Goal: Transaction & Acquisition: Purchase product/service

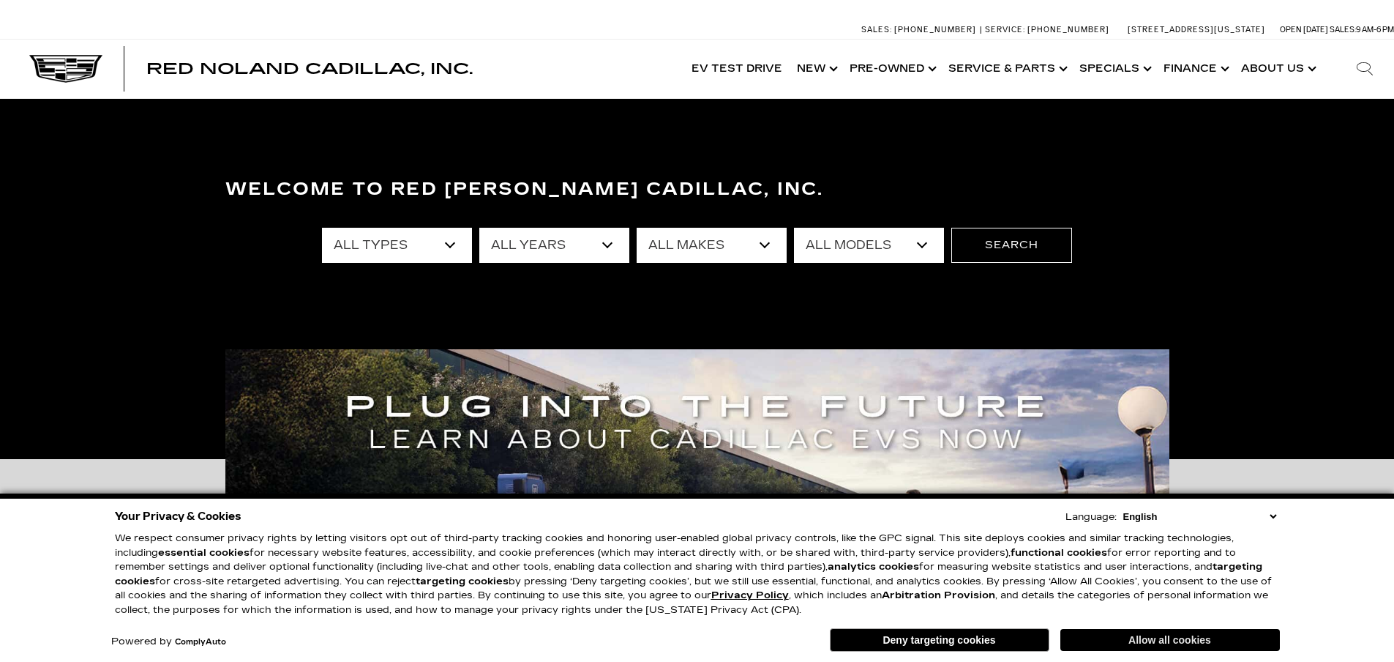
click at [1164, 640] on button "Allow all cookies" at bounding box center [1171, 640] width 220 height 22
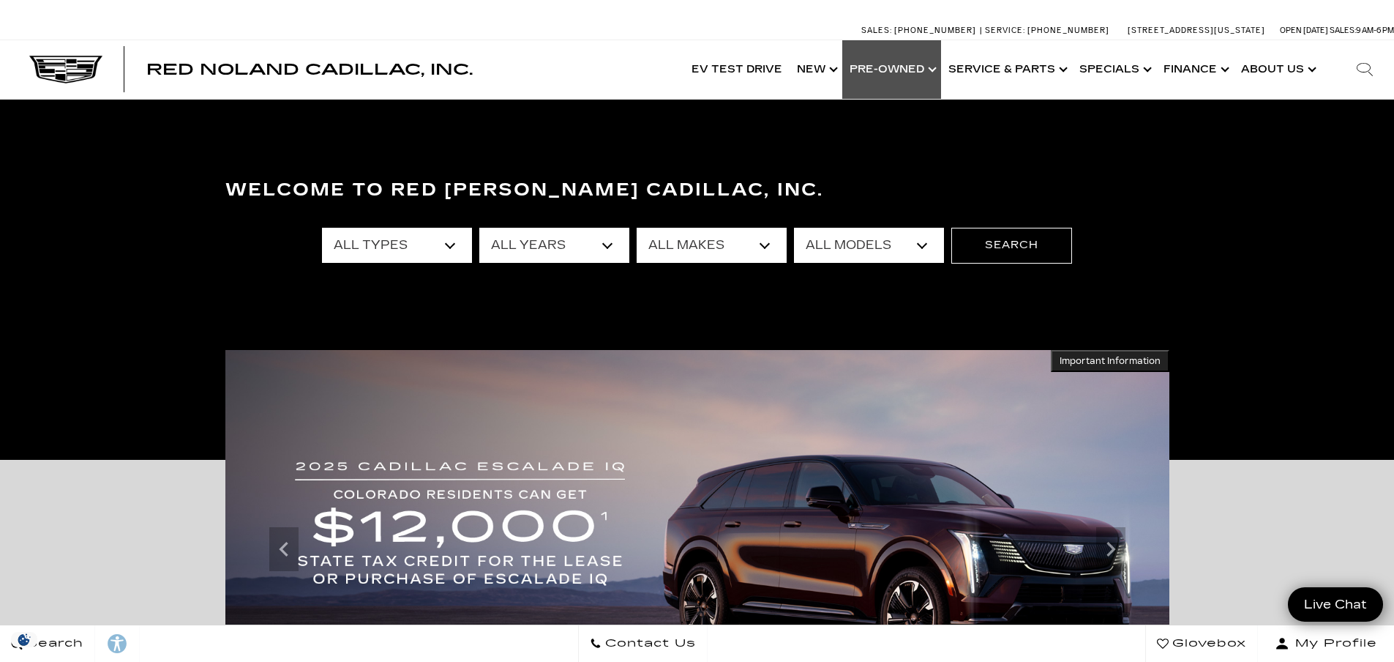
click at [921, 72] on link "Show Pre-Owned" at bounding box center [891, 69] width 99 height 59
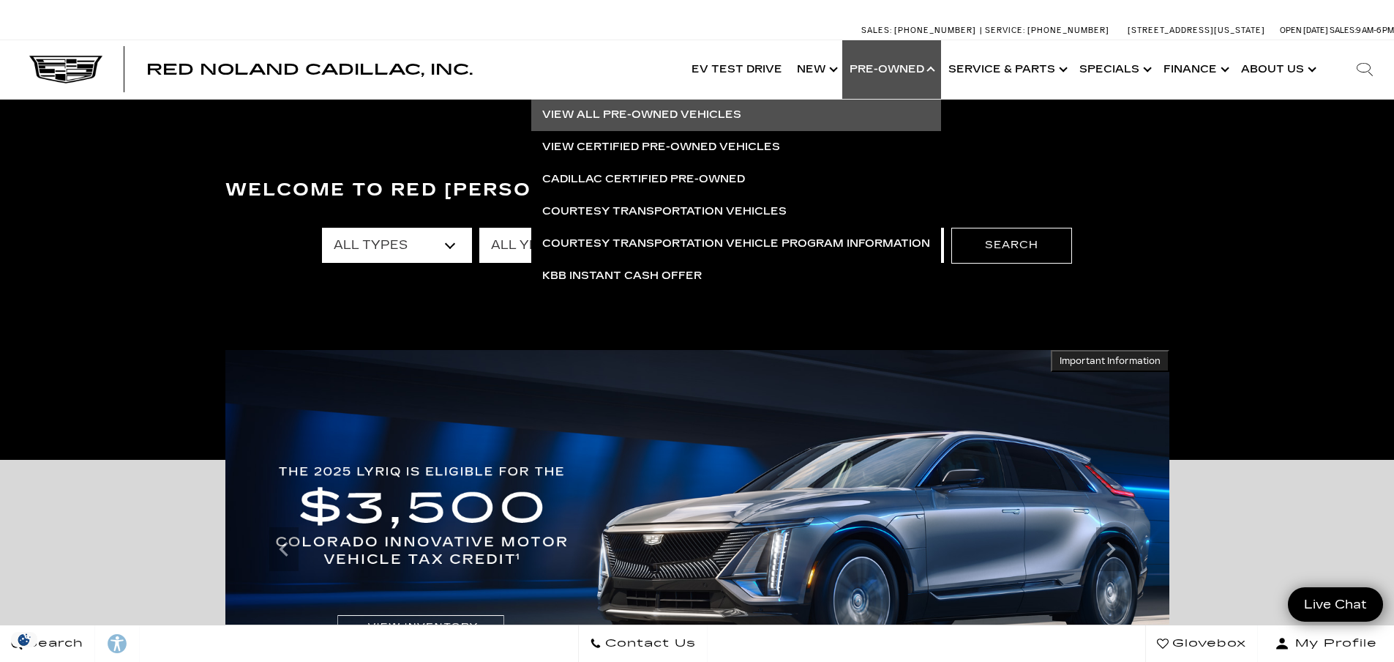
click at [695, 113] on link "View All Pre-Owned Vehicles" at bounding box center [736, 115] width 410 height 32
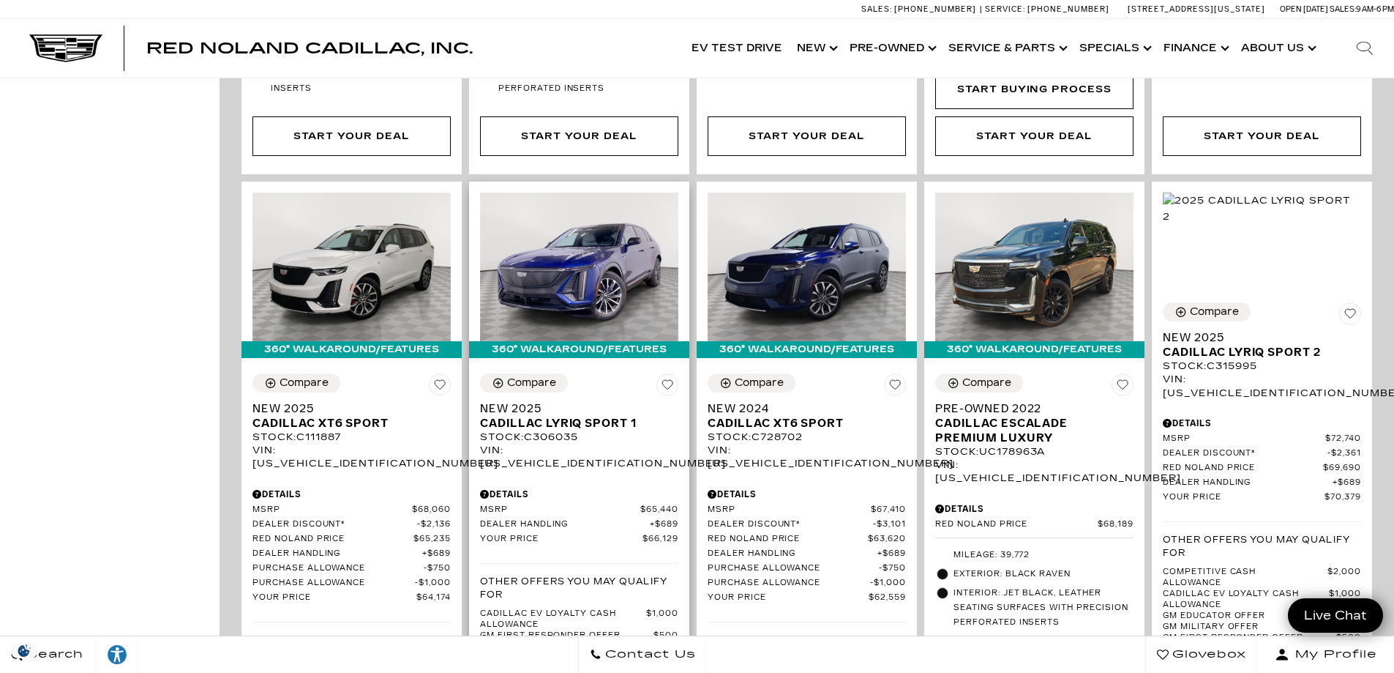
scroll to position [2269, 0]
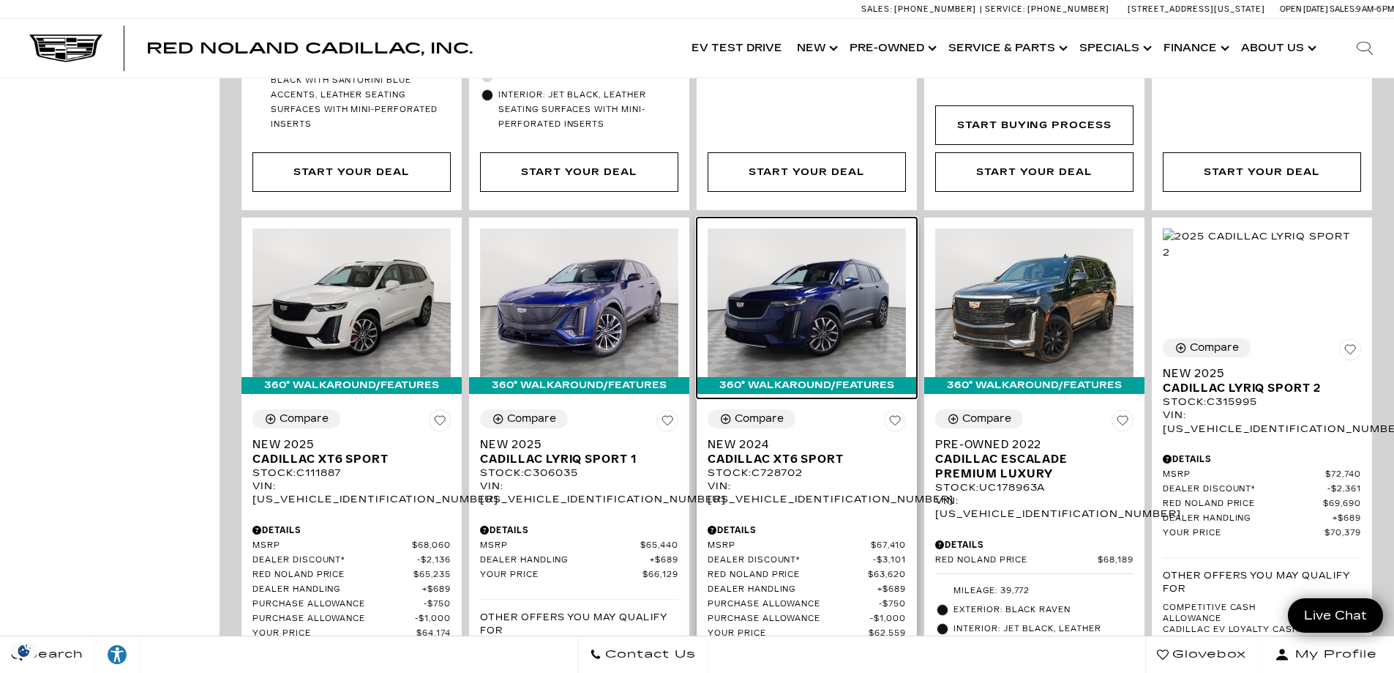
click at [813, 236] on img at bounding box center [807, 302] width 198 height 149
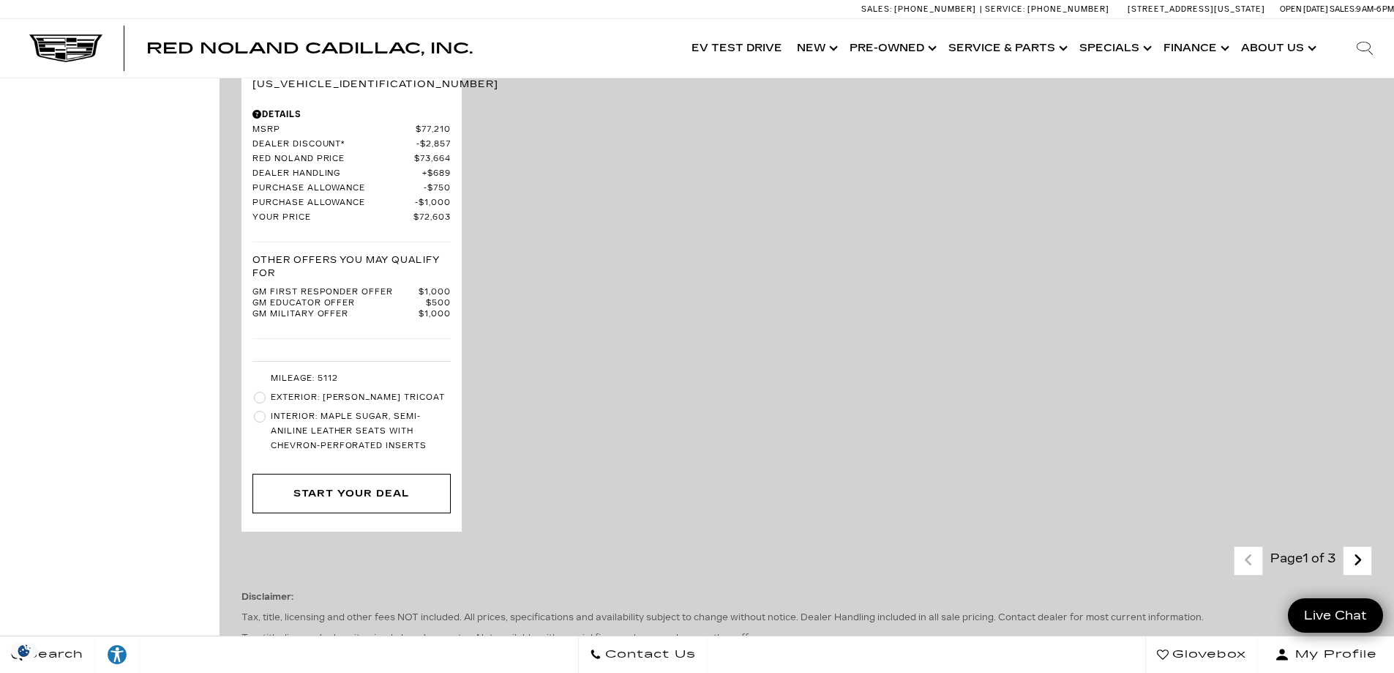
scroll to position [3001, 0]
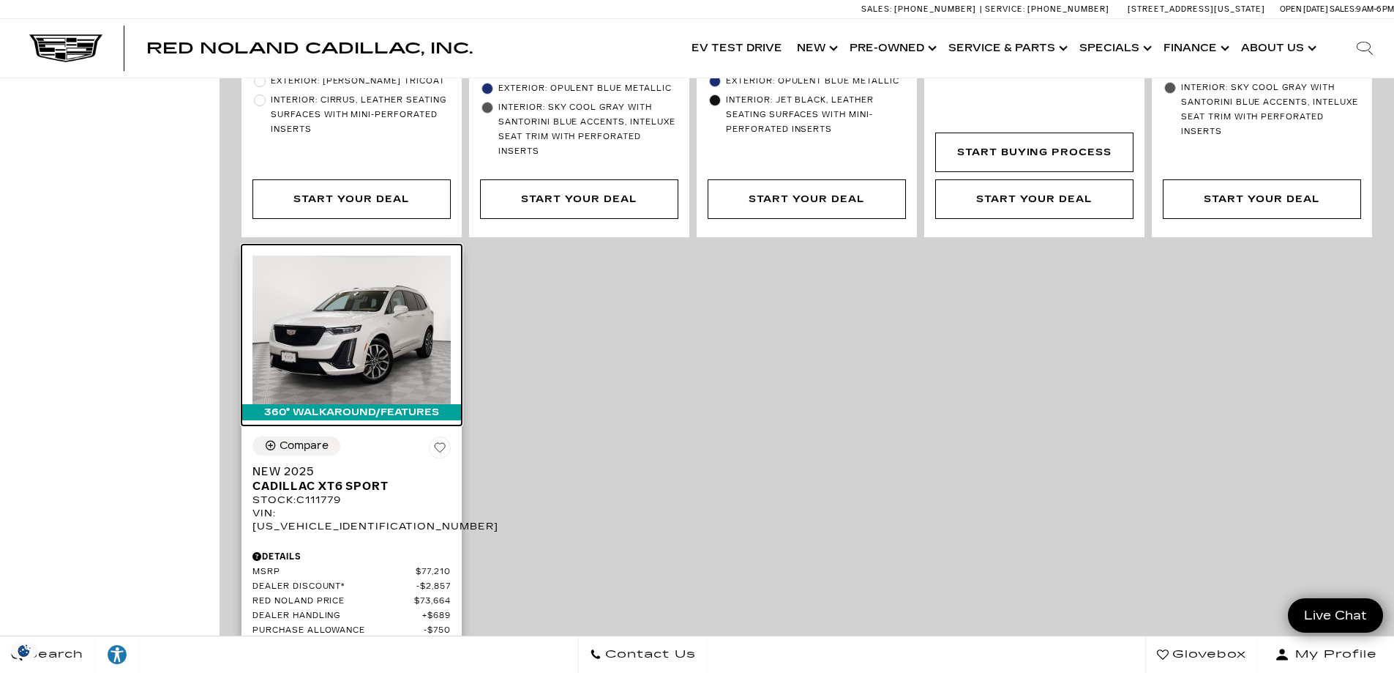
click at [347, 256] on img at bounding box center [352, 329] width 198 height 149
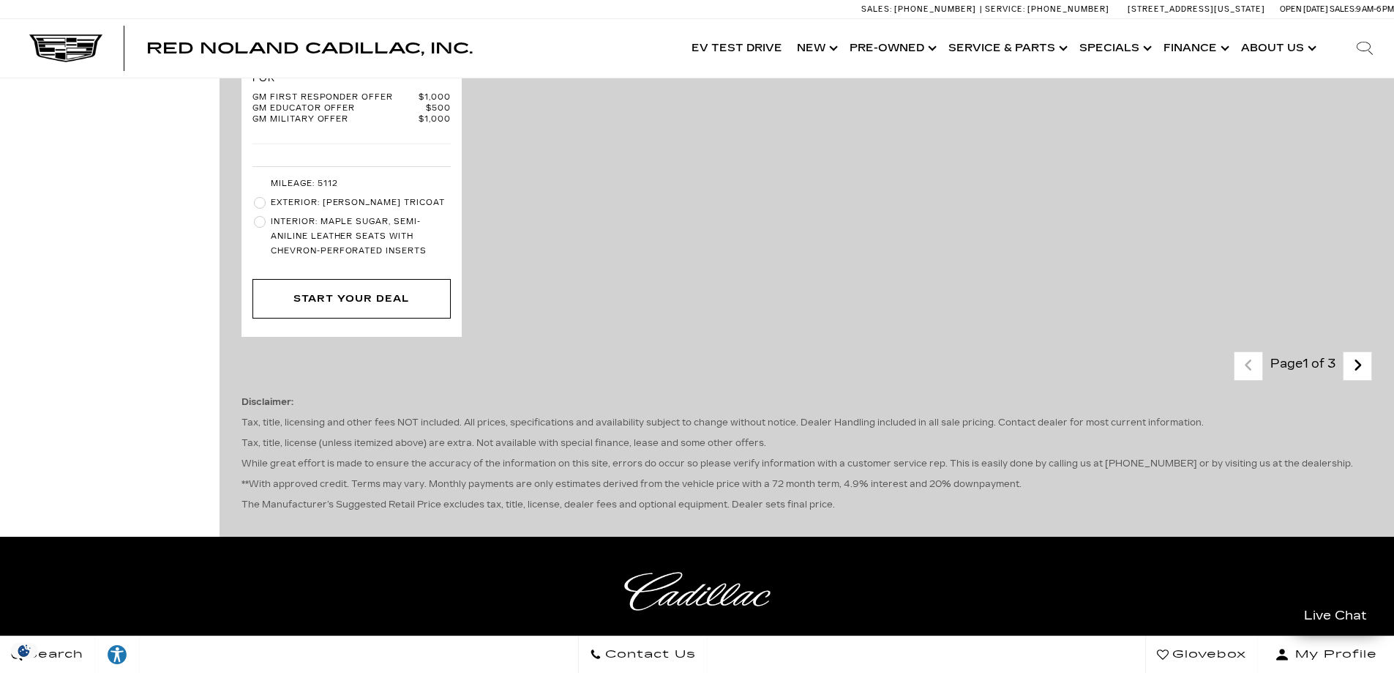
scroll to position [3733, 0]
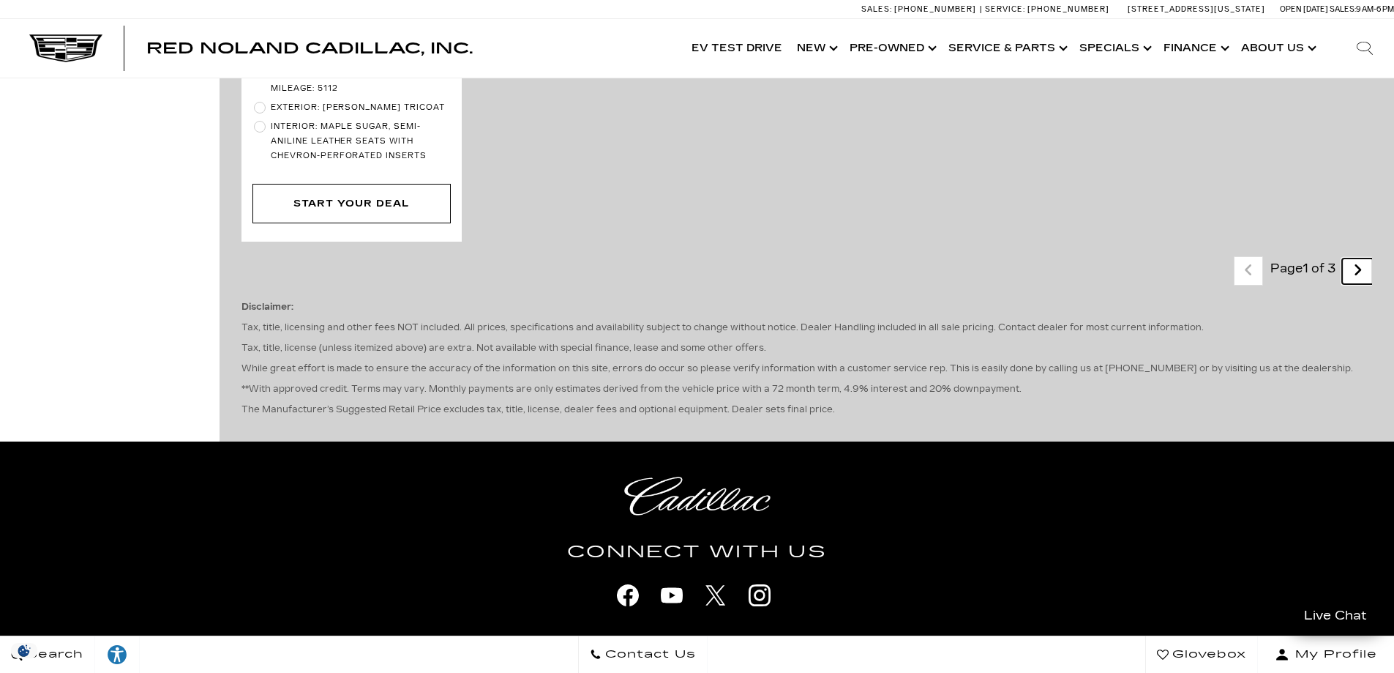
drag, startPoint x: 1363, startPoint y: 182, endPoint x: 1339, endPoint y: 198, distance: 29.0
click at [1363, 258] on link "Next" at bounding box center [1357, 271] width 31 height 26
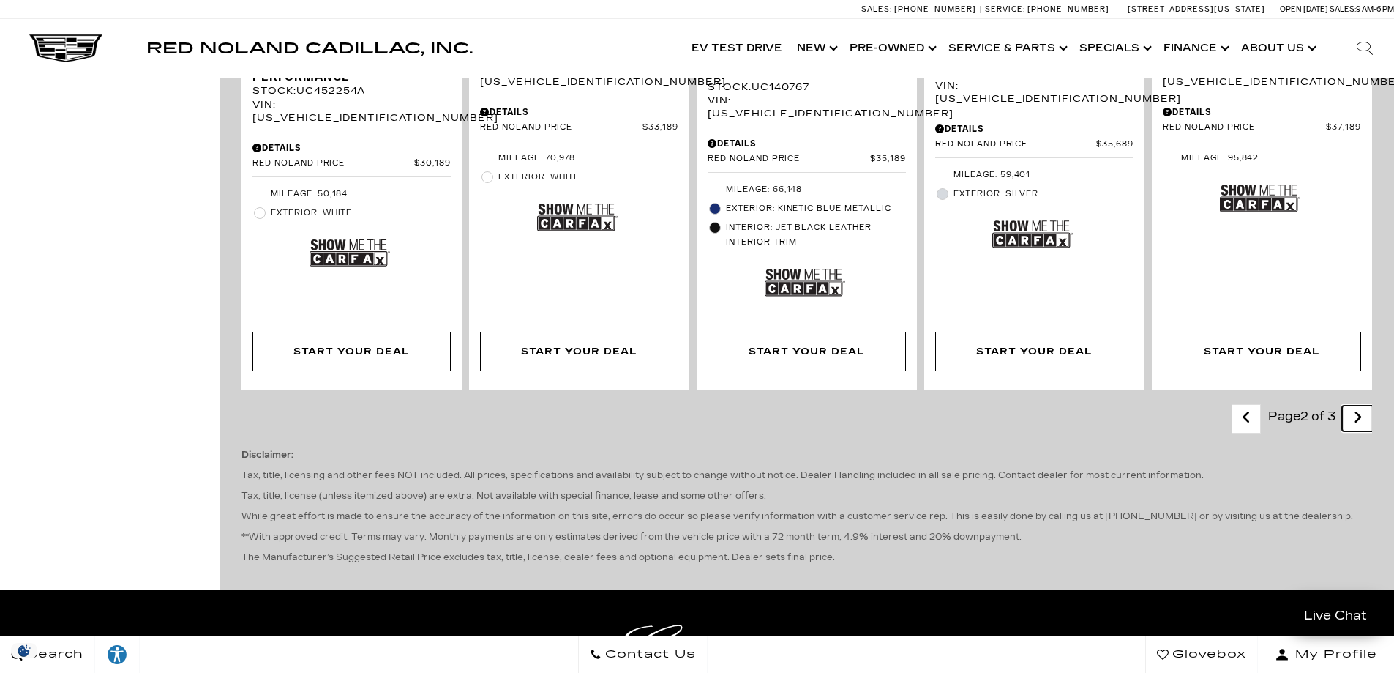
scroll to position [2488, 0]
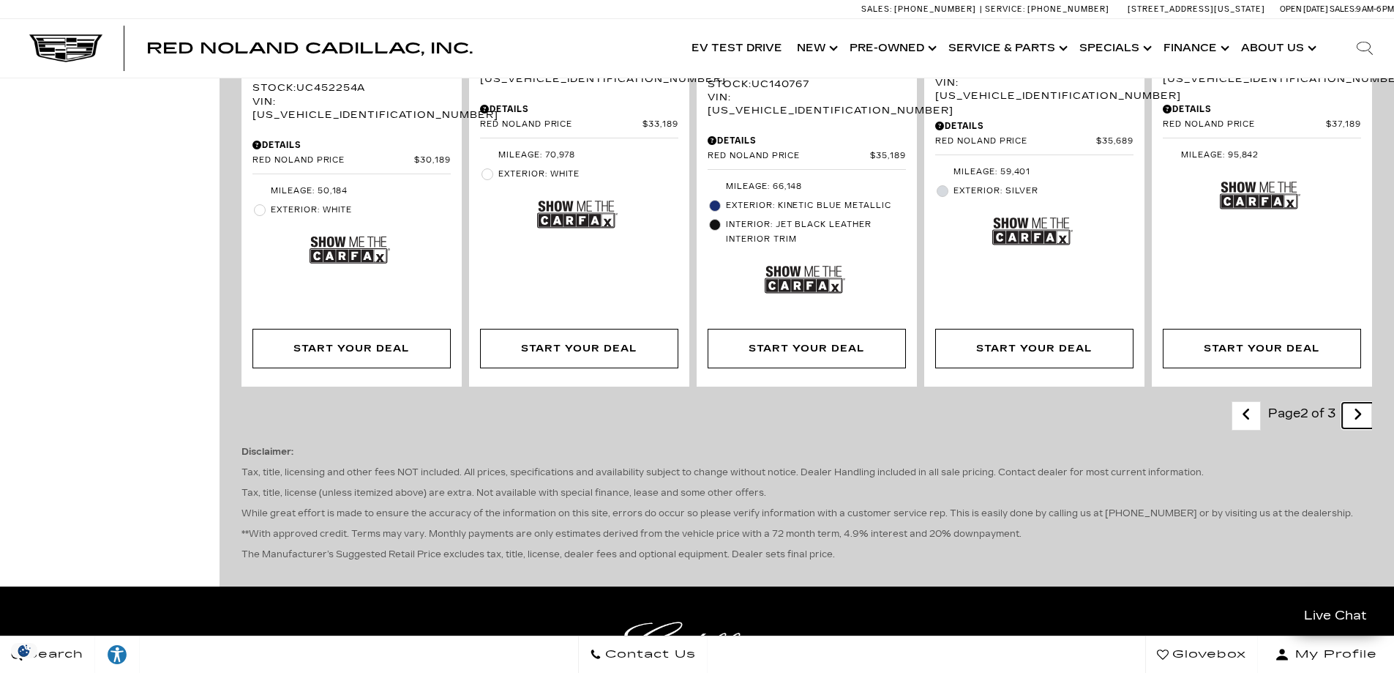
click at [1363, 403] on icon "next page" at bounding box center [1358, 414] width 10 height 23
